Goal: Task Accomplishment & Management: Use online tool/utility

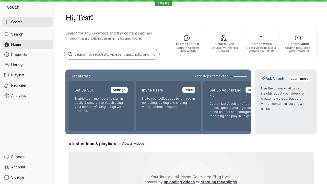
click at [28, 22] on button "Create" at bounding box center [27, 21] width 51 height 9
